Goal: Navigation & Orientation: Find specific page/section

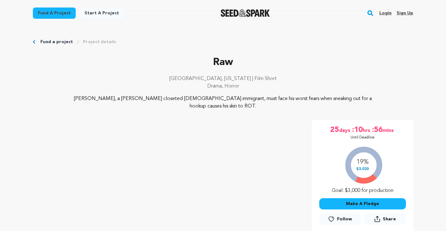
click at [386, 12] on link "Login" at bounding box center [385, 13] width 12 height 10
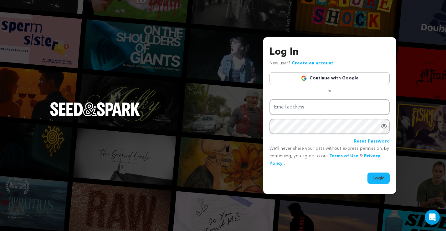
click at [352, 82] on link "Continue with Google" at bounding box center [329, 78] width 120 height 12
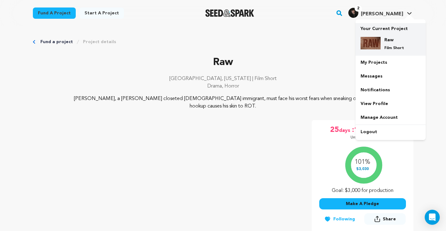
click at [390, 43] on h4 "Raw" at bounding box center [395, 40] width 23 height 6
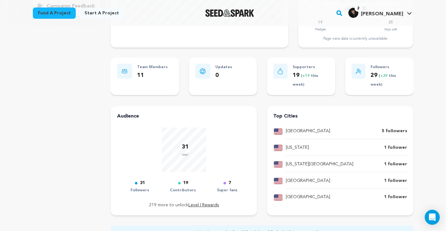
scroll to position [67, 0]
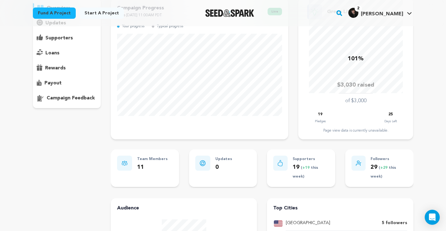
click at [46, 97] on div "campaign feedback" at bounding box center [67, 98] width 68 height 10
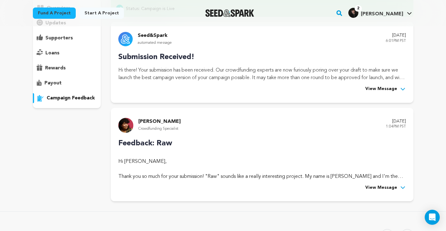
click at [52, 81] on p "payout" at bounding box center [52, 83] width 17 height 8
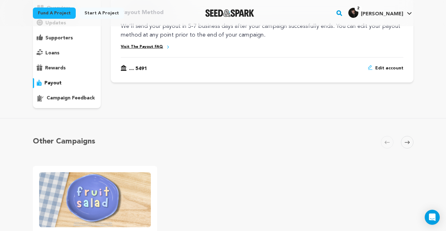
click at [62, 92] on div "overview" at bounding box center [67, 53] width 68 height 110
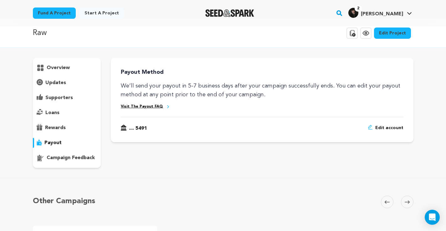
scroll to position [6, 0]
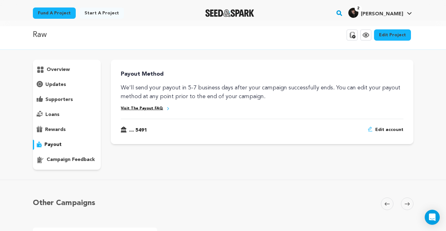
click at [142, 106] on link "Visit The Payout FAQ" at bounding box center [142, 108] width 42 height 5
click at [64, 164] on div "campaign feedback" at bounding box center [67, 160] width 68 height 10
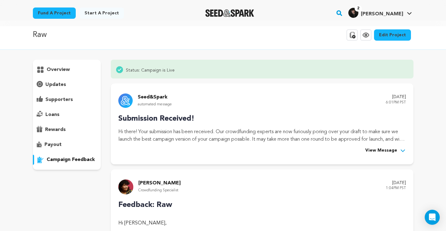
click at [64, 119] on div "loans" at bounding box center [67, 115] width 68 height 10
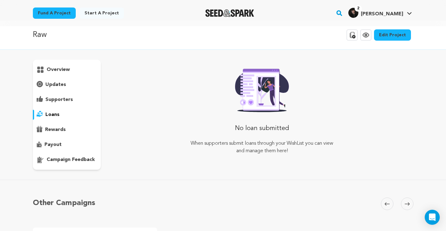
click at [216, 95] on div "No loan submitted When supporters submit loans through your WishList you can vi…" at bounding box center [261, 110] width 151 height 90
click at [51, 94] on div "overview" at bounding box center [67, 115] width 68 height 110
click at [51, 98] on p "supporters" at bounding box center [59, 100] width 28 height 8
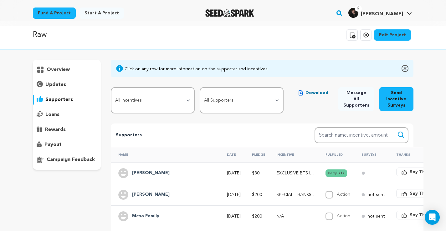
click at [58, 85] on p "updates" at bounding box center [55, 85] width 21 height 8
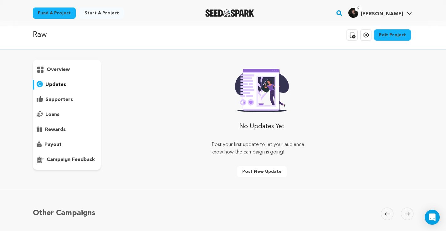
click at [65, 75] on div "overview" at bounding box center [67, 115] width 68 height 110
click at [65, 74] on div "overview" at bounding box center [67, 70] width 68 height 10
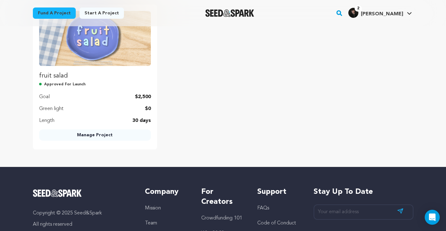
scroll to position [453, 0]
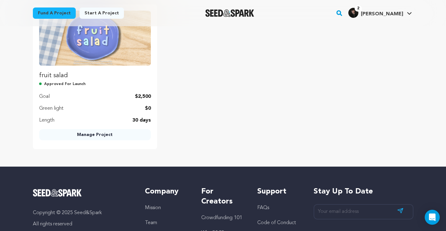
click at [99, 78] on p "fruit salad" at bounding box center [95, 76] width 112 height 10
click at [96, 134] on link "Manage Project" at bounding box center [95, 134] width 112 height 11
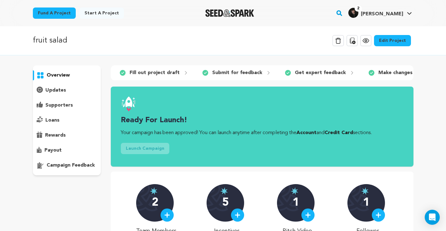
click at [369, 43] on icon at bounding box center [366, 41] width 8 height 8
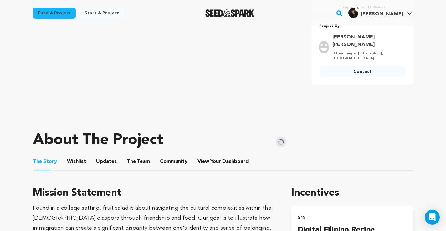
scroll to position [169, 0]
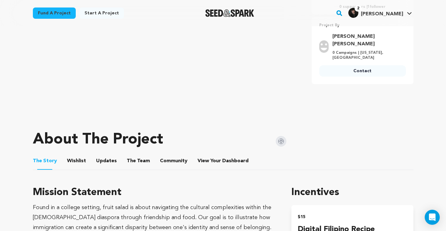
click at [178, 156] on li "Community Community" at bounding box center [174, 161] width 28 height 18
click at [174, 162] on button "Community" at bounding box center [173, 162] width 15 height 15
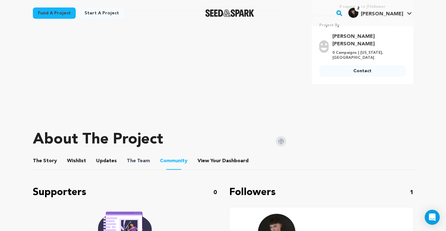
click at [143, 161] on span "The Team" at bounding box center [138, 161] width 23 height 8
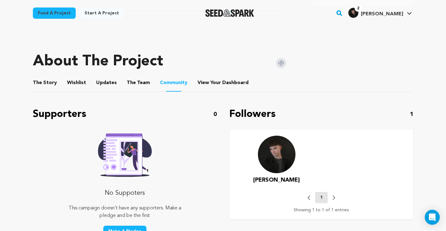
scroll to position [223, 0]
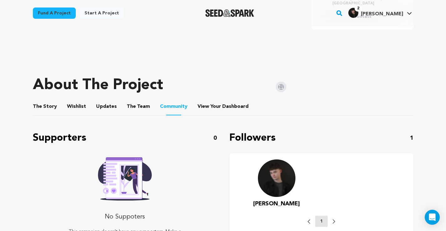
click at [131, 105] on button "The Team" at bounding box center [138, 107] width 15 height 15
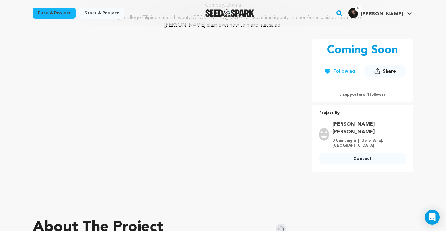
scroll to position [82, 0]
